Goal: Find contact information: Find contact information

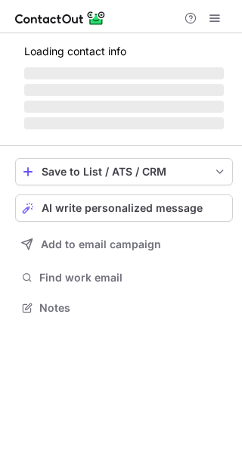
scroll to position [278, 242]
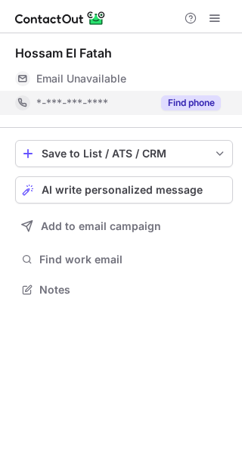
click at [195, 101] on button "Find phone" at bounding box center [191, 102] width 60 height 15
